Goal: Task Accomplishment & Management: Use online tool/utility

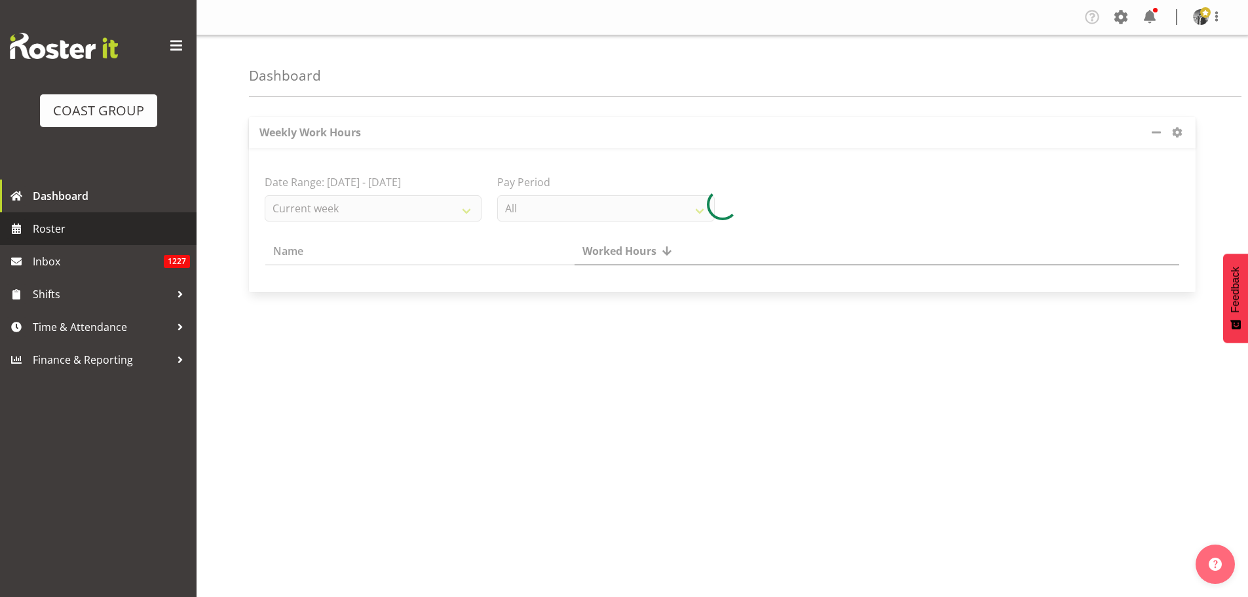
click at [56, 223] on span "Roster" at bounding box center [111, 229] width 157 height 20
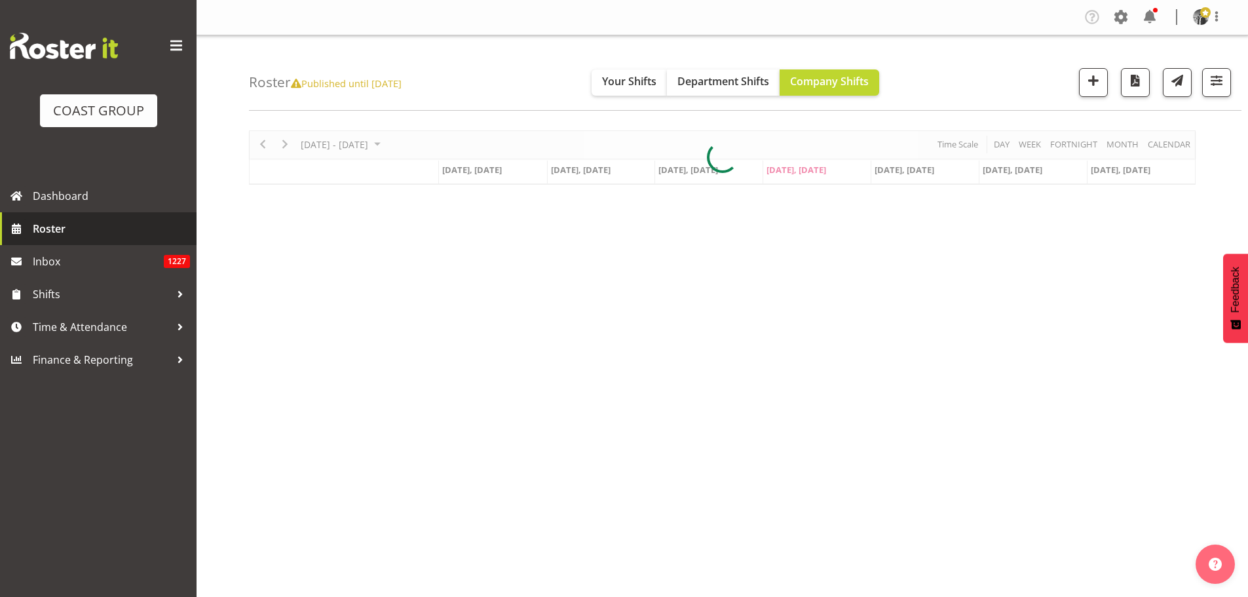
click at [122, 226] on span "Roster" at bounding box center [111, 229] width 157 height 20
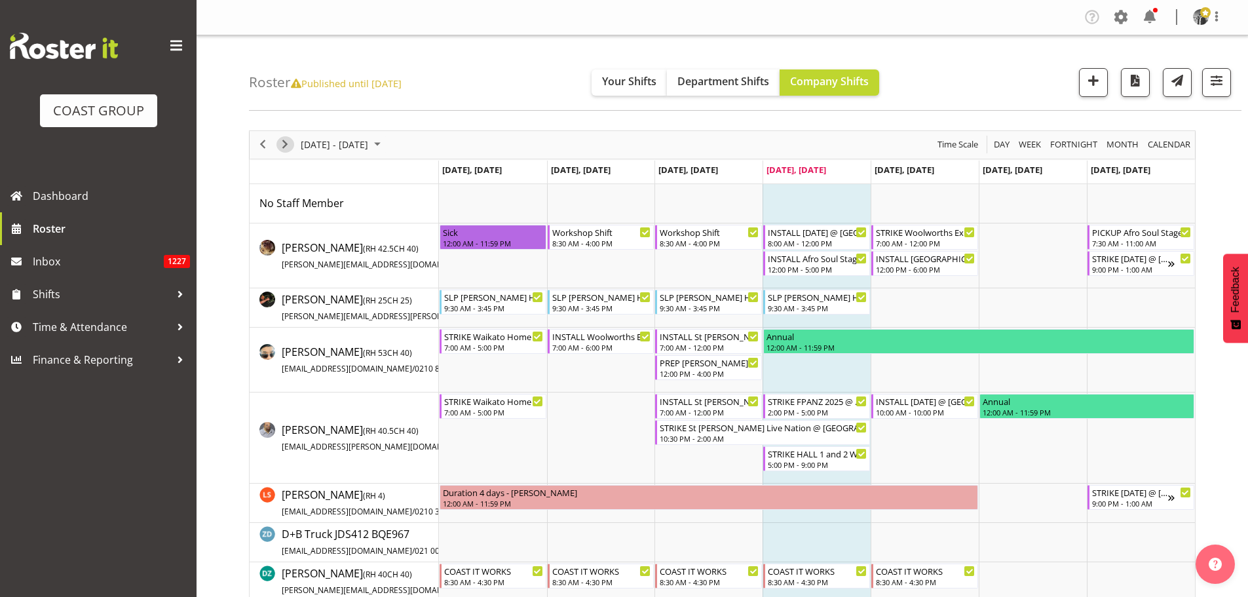
click at [283, 147] on span "Next" at bounding box center [285, 144] width 16 height 16
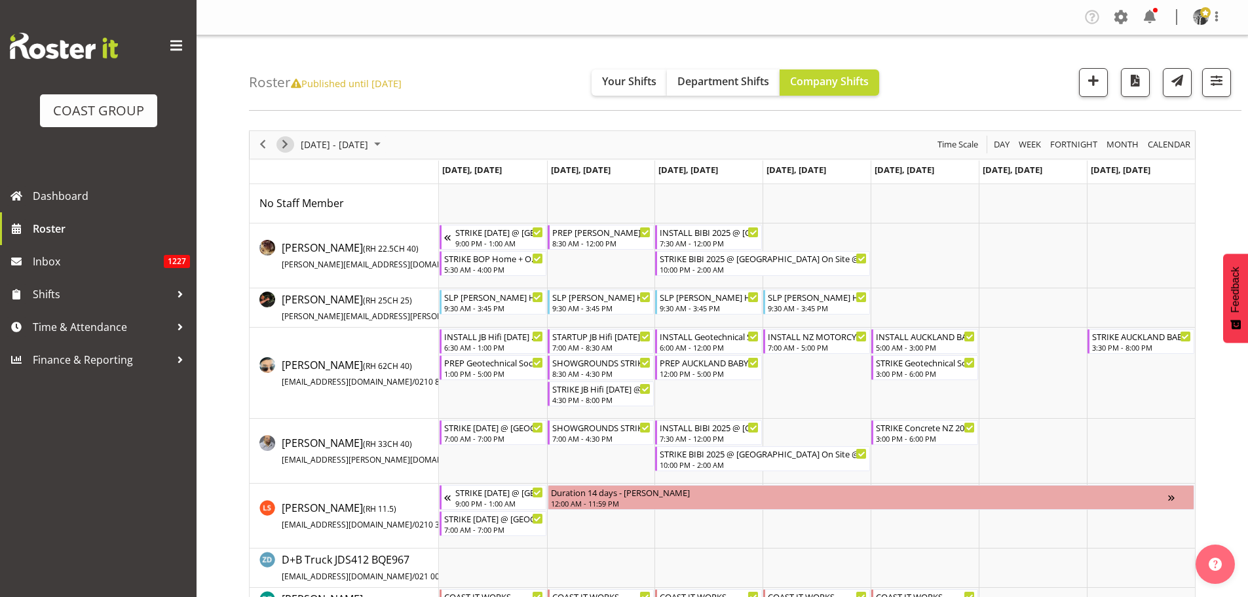
click at [284, 143] on span "Next" at bounding box center [285, 144] width 16 height 16
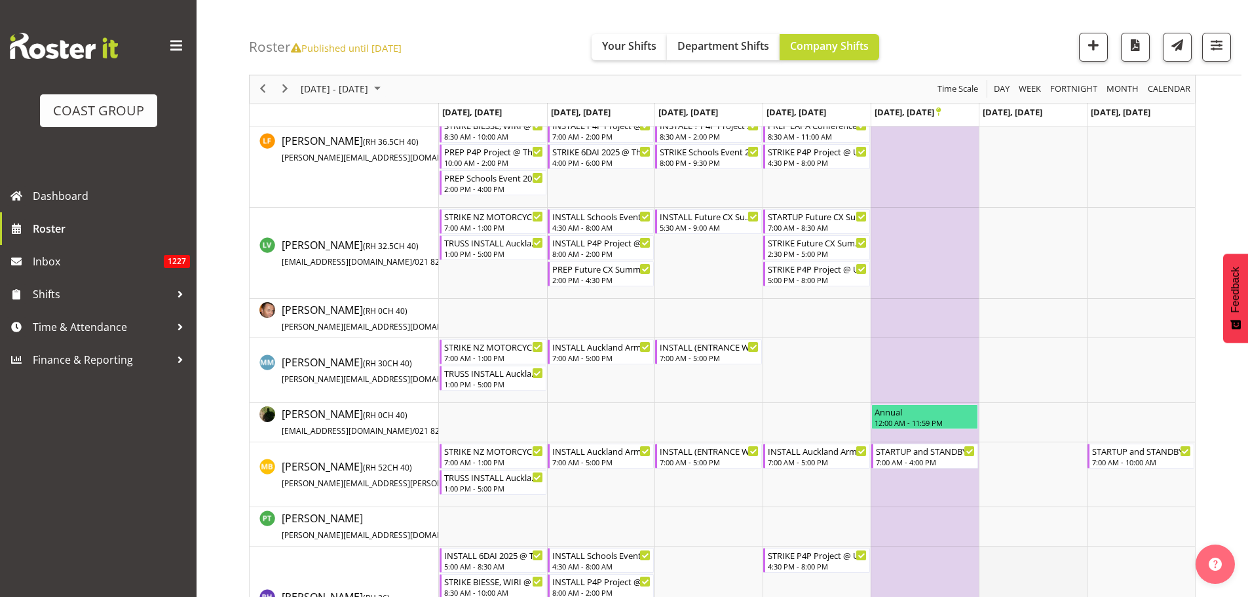
scroll to position [983, 0]
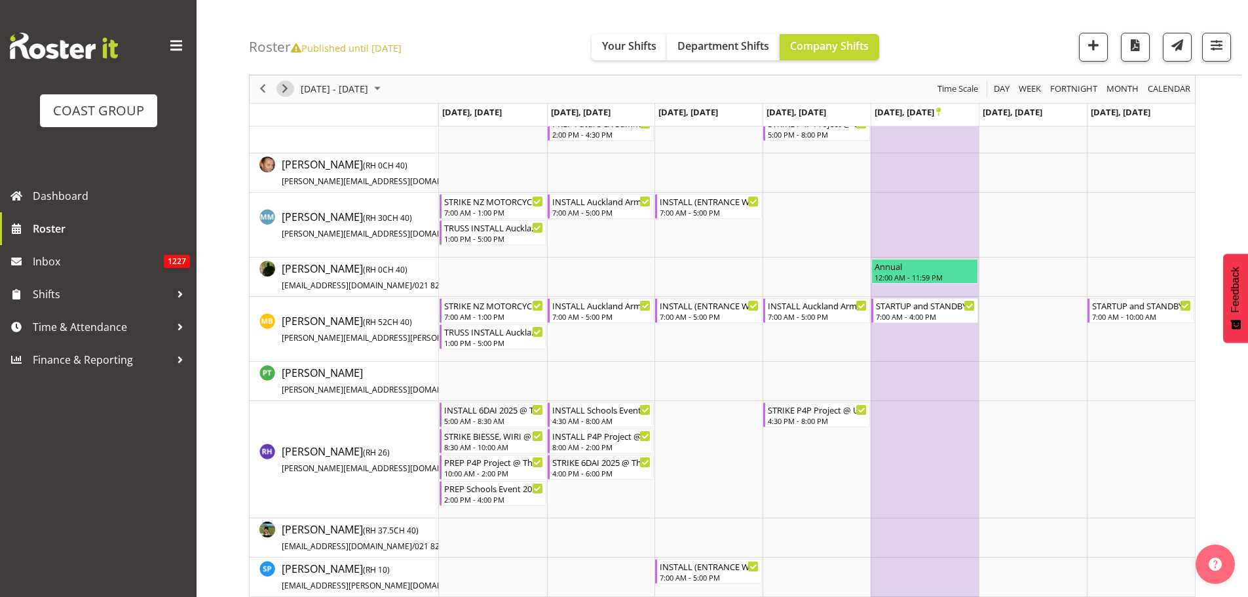
click at [289, 86] on span "Next" at bounding box center [285, 89] width 16 height 16
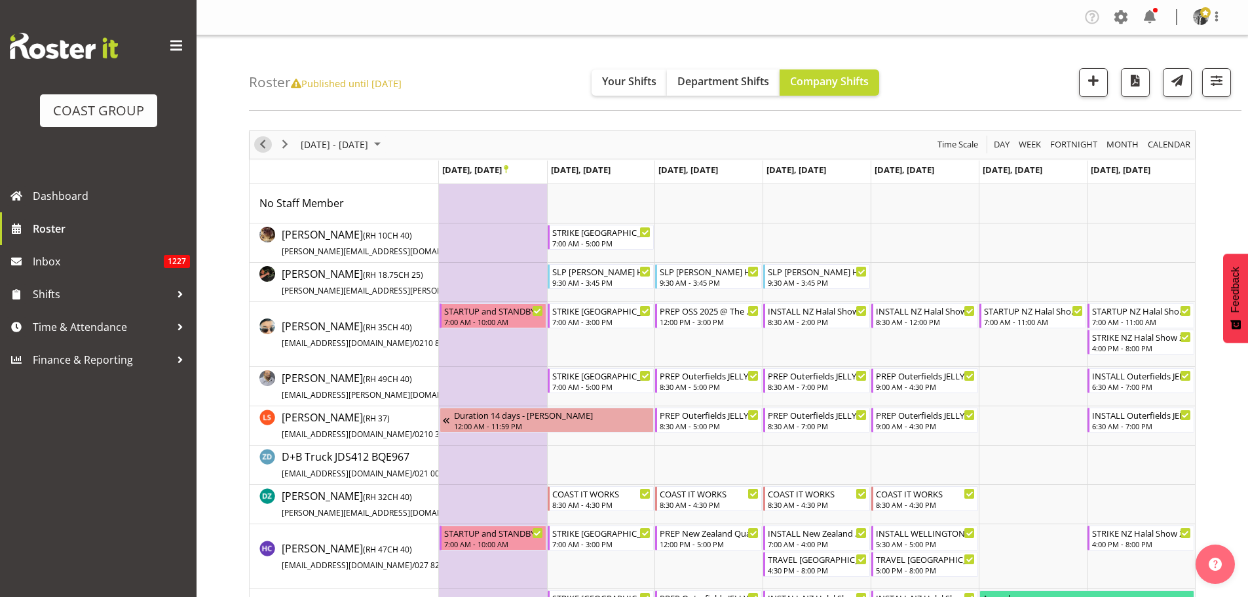
click at [263, 149] on span "Previous" at bounding box center [263, 144] width 16 height 16
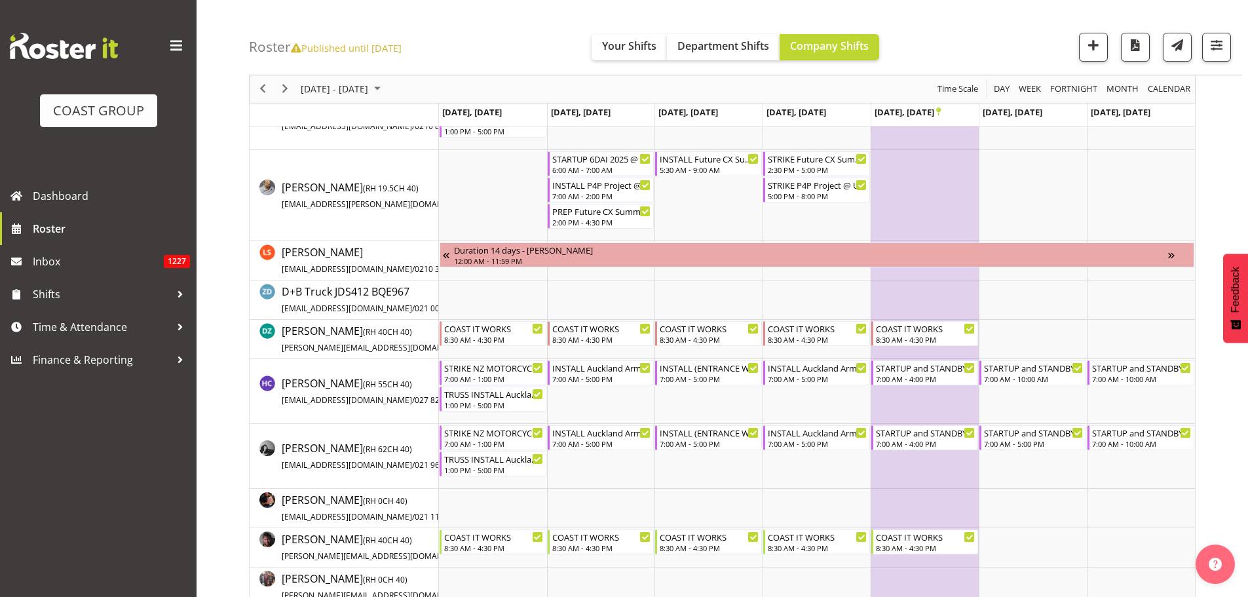
scroll to position [262, 0]
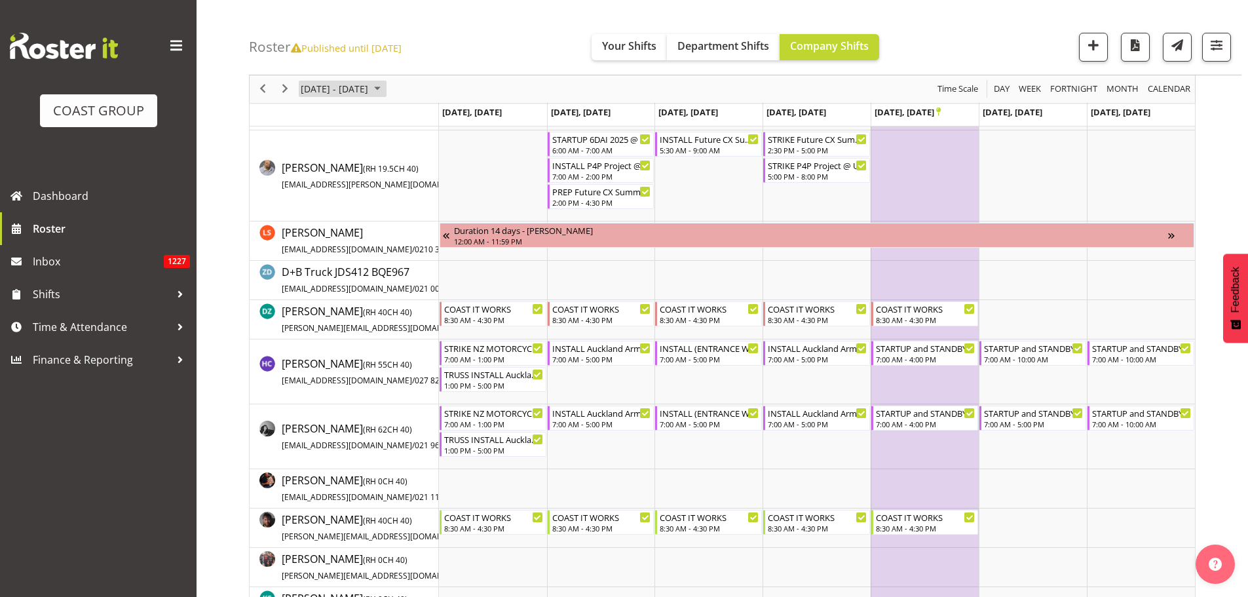
click at [347, 90] on span "[DATE] - [DATE]" at bounding box center [334, 89] width 70 height 16
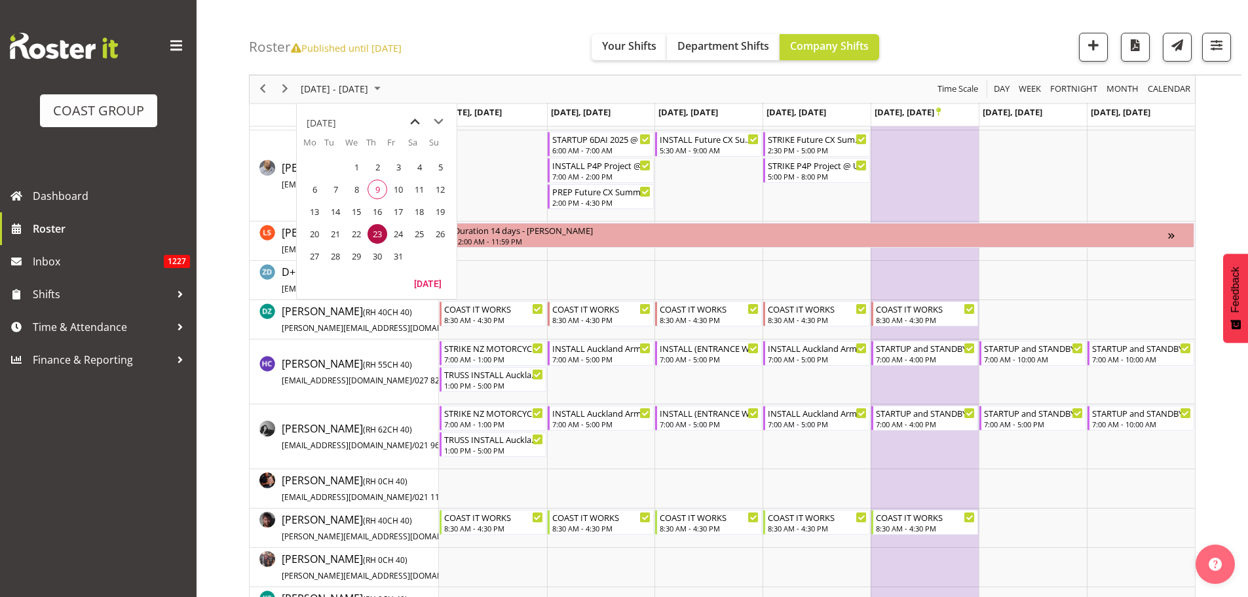
click at [413, 121] on span "previous month" at bounding box center [414, 122] width 23 height 24
click at [429, 118] on span "next month" at bounding box center [438, 122] width 23 height 24
drag, startPoint x: 337, startPoint y: 252, endPoint x: 361, endPoint y: 242, distance: 25.8
click at [338, 252] on span "25" at bounding box center [336, 256] width 20 height 20
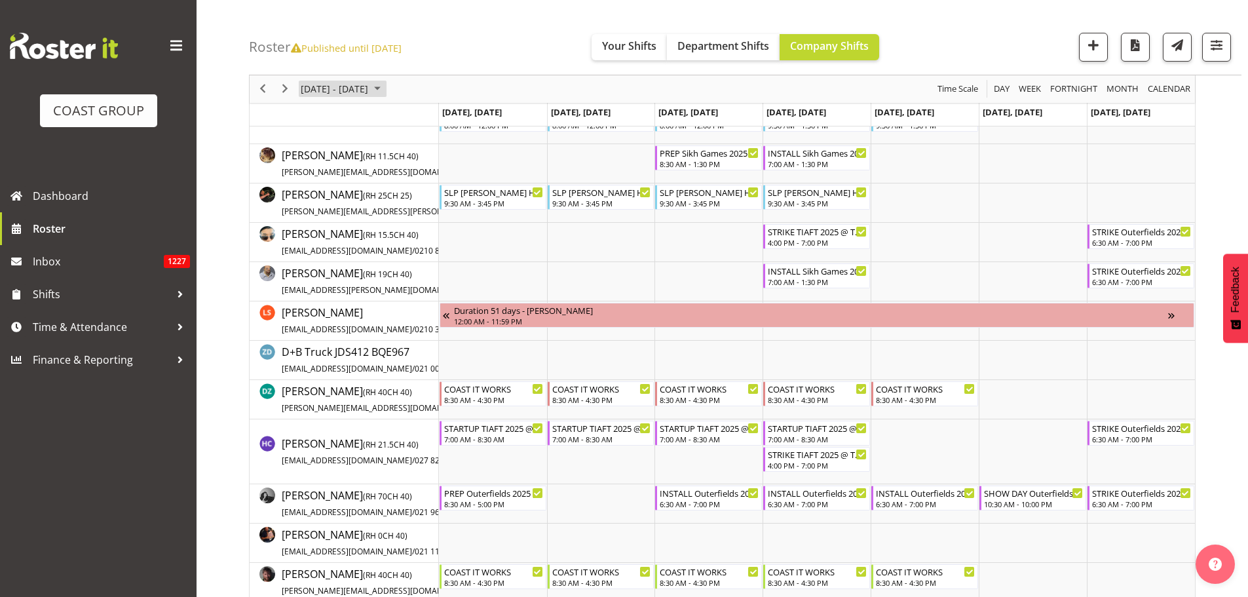
click at [346, 88] on span "[DATE] - [DATE]" at bounding box center [334, 89] width 70 height 16
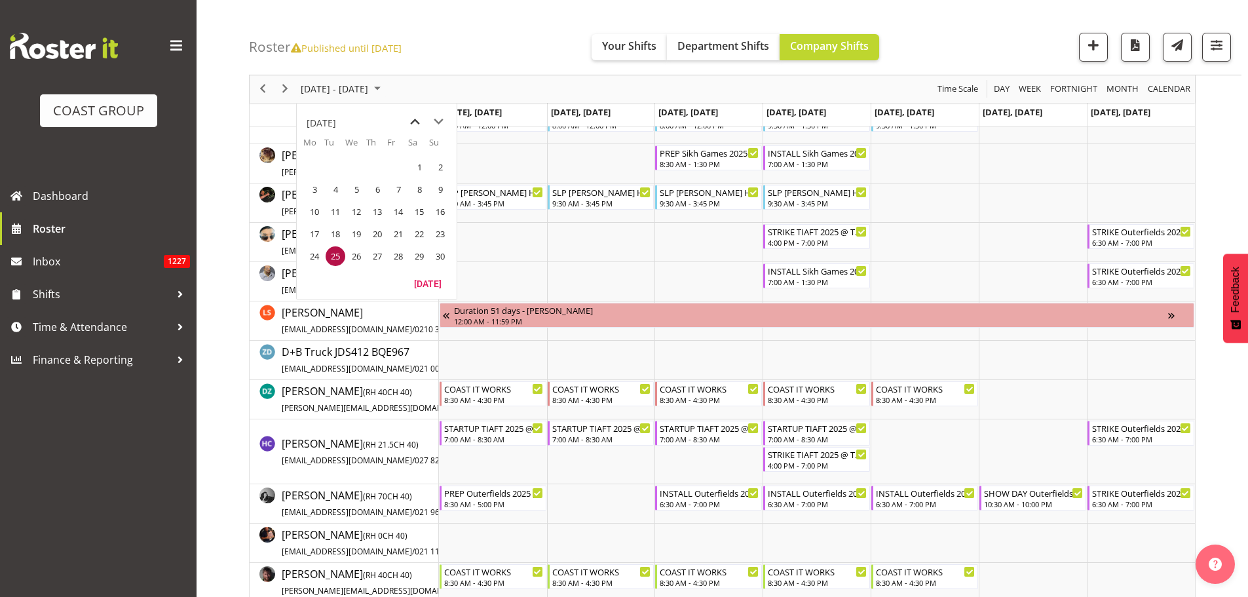
click at [415, 119] on span "previous month" at bounding box center [414, 122] width 23 height 24
click at [421, 232] on span "25" at bounding box center [419, 234] width 20 height 20
